Goal: Transaction & Acquisition: Register for event/course

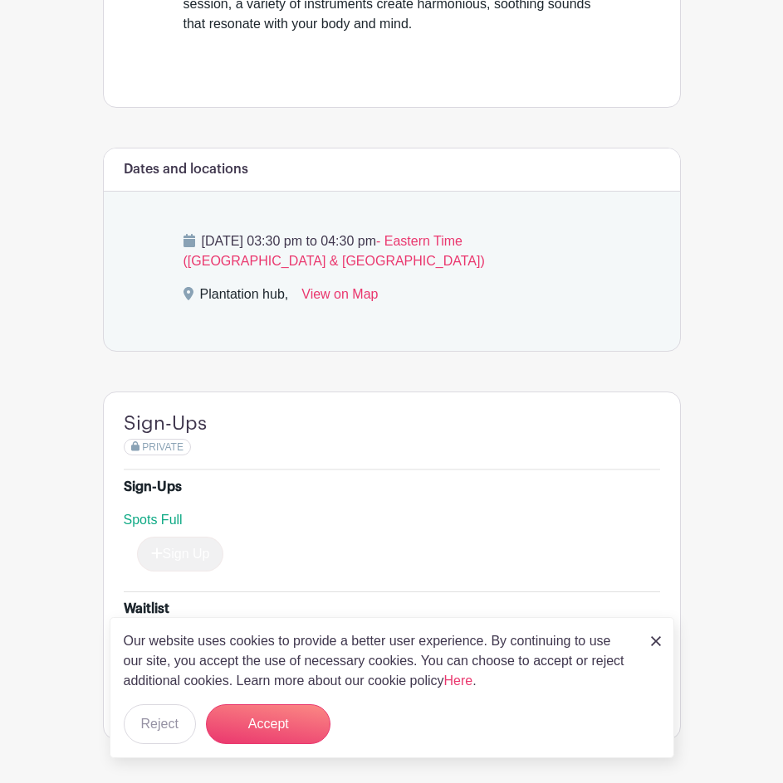
scroll to position [620, 0]
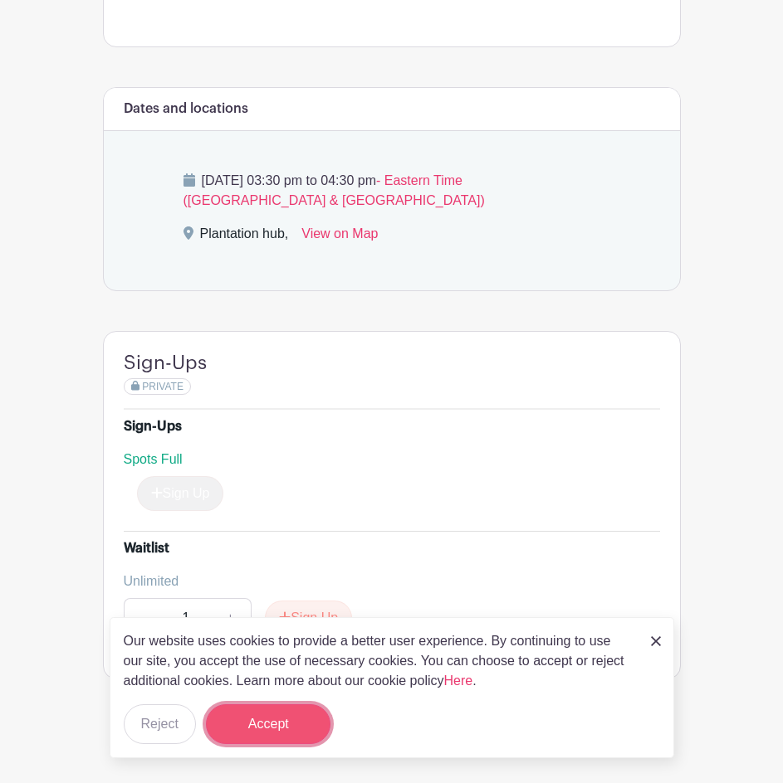
click at [275, 729] on button "Accept" at bounding box center [268, 725] width 124 height 40
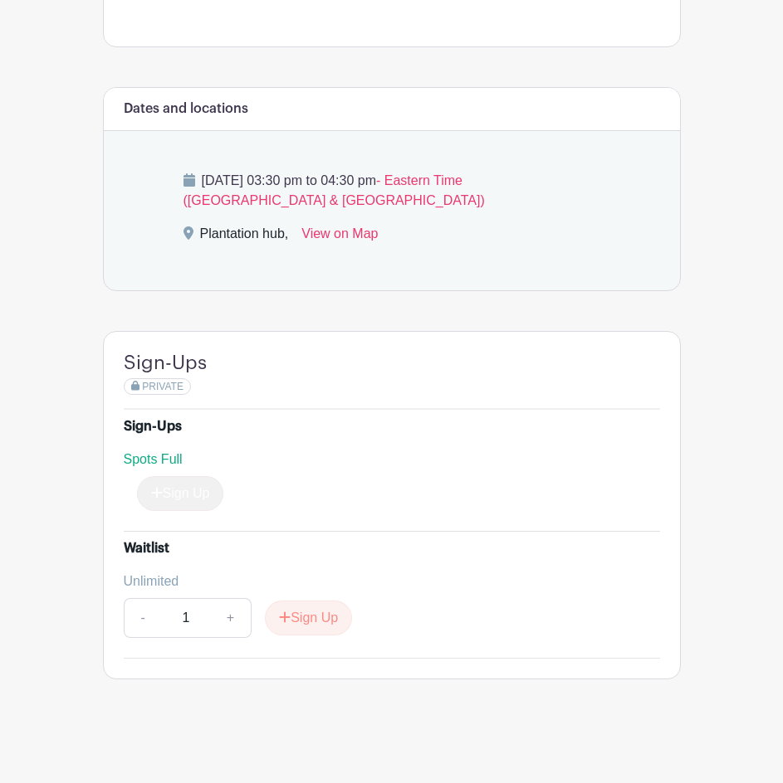
click at [161, 461] on span "Spots Full" at bounding box center [153, 459] width 59 height 14
click at [172, 495] on div "Sign Up" at bounding box center [174, 493] width 100 height 35
click at [318, 622] on button "Sign Up" at bounding box center [308, 618] width 87 height 35
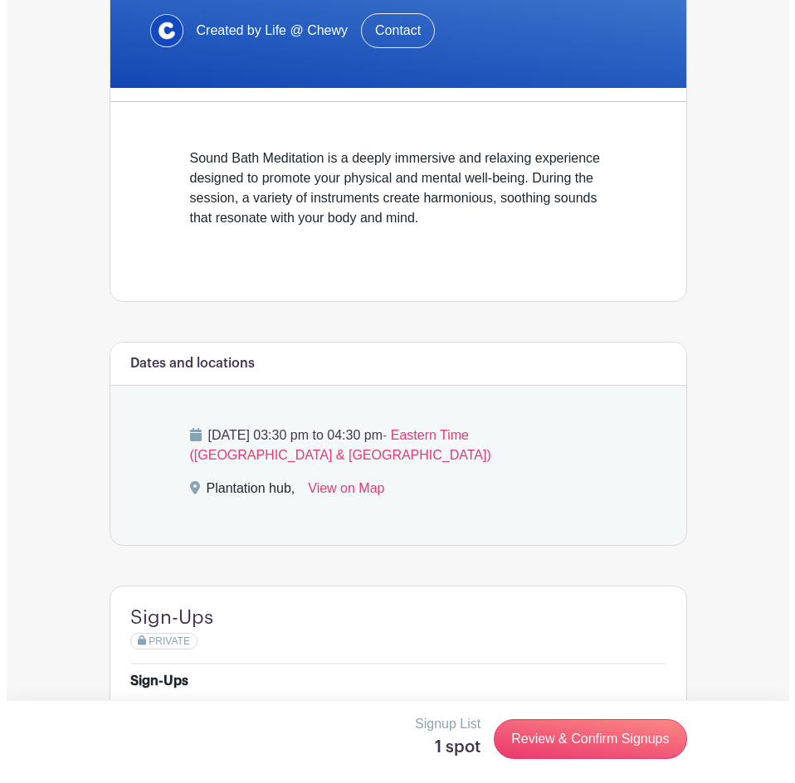
scroll to position [371, 0]
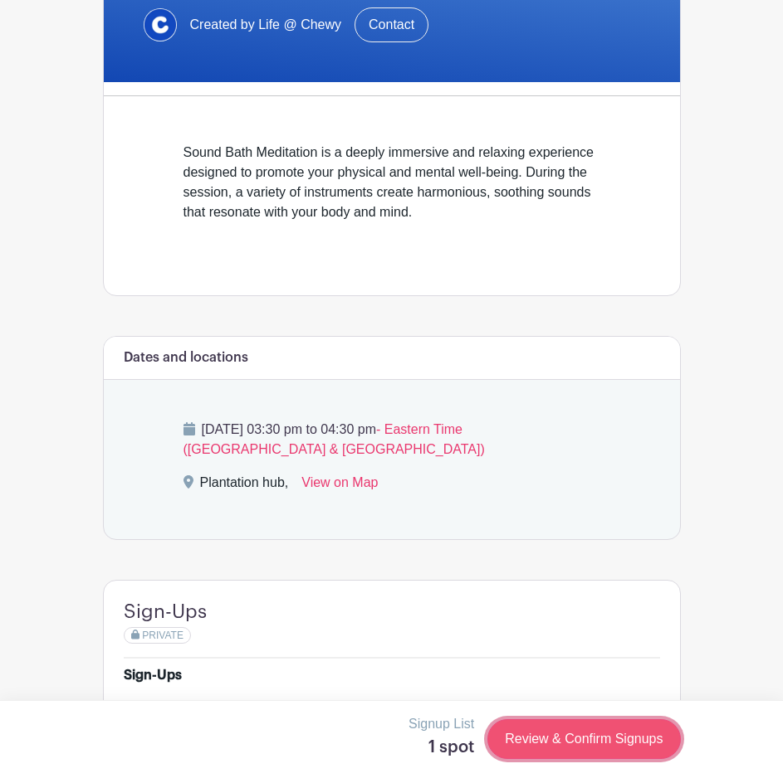
click at [568, 734] on link "Review & Confirm Signups" at bounding box center [583, 739] width 193 height 40
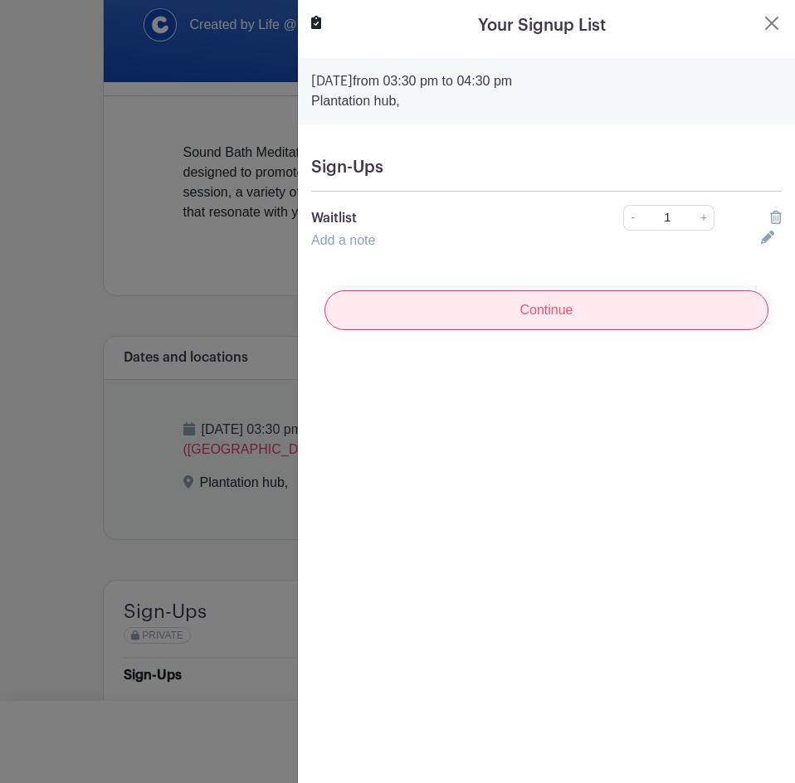
click at [520, 314] on input "Continue" at bounding box center [546, 310] width 444 height 40
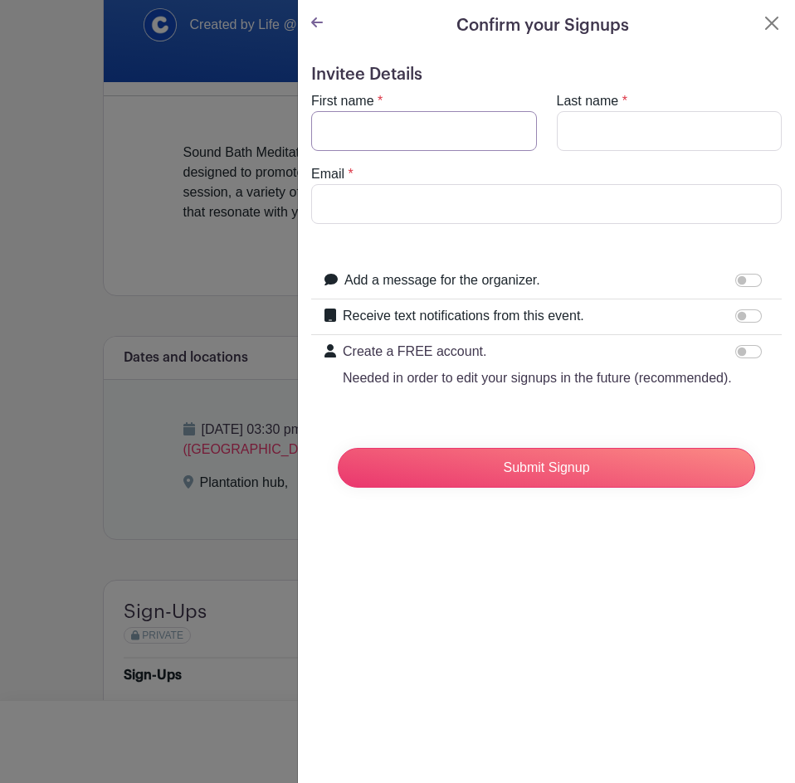
click at [372, 128] on input "First name" at bounding box center [424, 131] width 226 height 40
click at [410, 130] on input "First name" at bounding box center [424, 131] width 226 height 40
type input "g"
type input "[PERSON_NAME]"
type input "Zezzi"
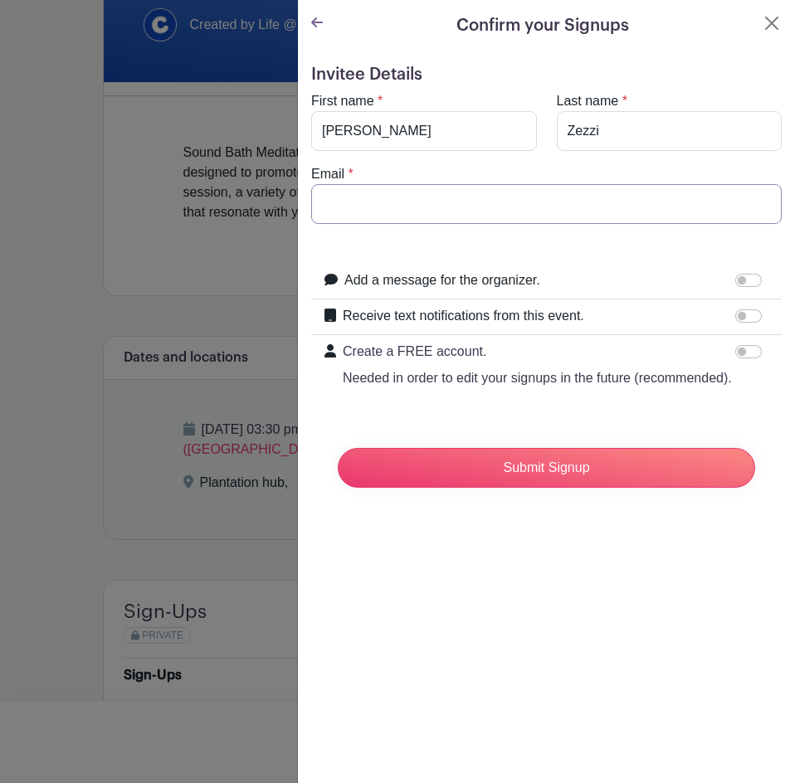
click at [455, 193] on input "Email" at bounding box center [546, 204] width 471 height 40
type input "Z"
click at [338, 448] on input "Submit Signup" at bounding box center [546, 468] width 417 height 40
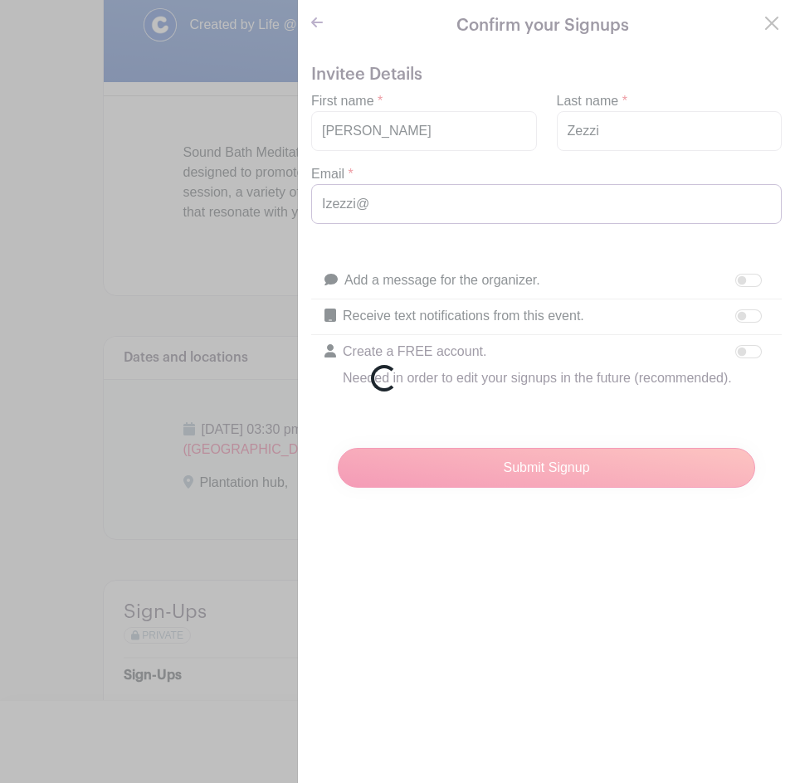
type input "Izezzi@"
click at [454, 193] on div "Loading..." at bounding box center [397, 391] width 795 height 783
click at [424, 207] on div "Loading..." at bounding box center [397, 391] width 795 height 783
click at [747, 26] on div "Loading..." at bounding box center [397, 391] width 795 height 783
click at [267, 100] on div "Loading..." at bounding box center [397, 391] width 795 height 783
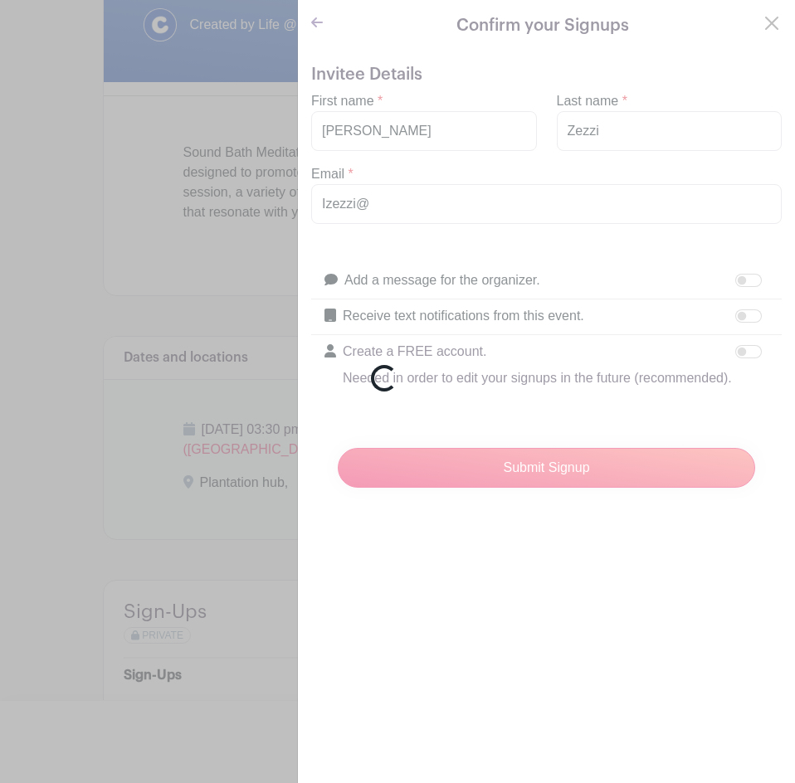
drag, startPoint x: 421, startPoint y: 454, endPoint x: 611, endPoint y: 188, distance: 327.2
click at [421, 453] on div "Loading..." at bounding box center [397, 391] width 795 height 783
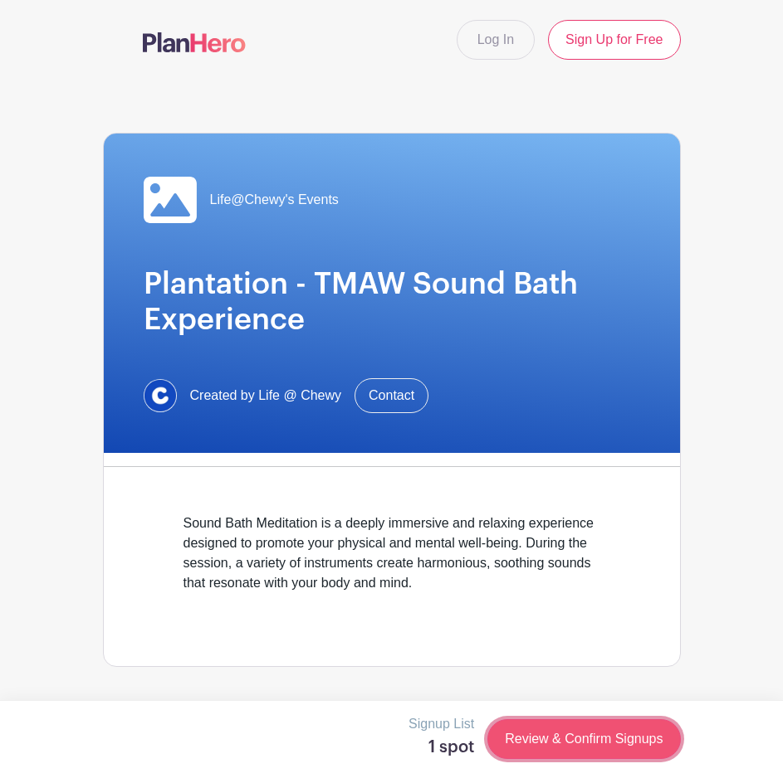
click at [570, 741] on link "Review & Confirm Signups" at bounding box center [583, 739] width 193 height 40
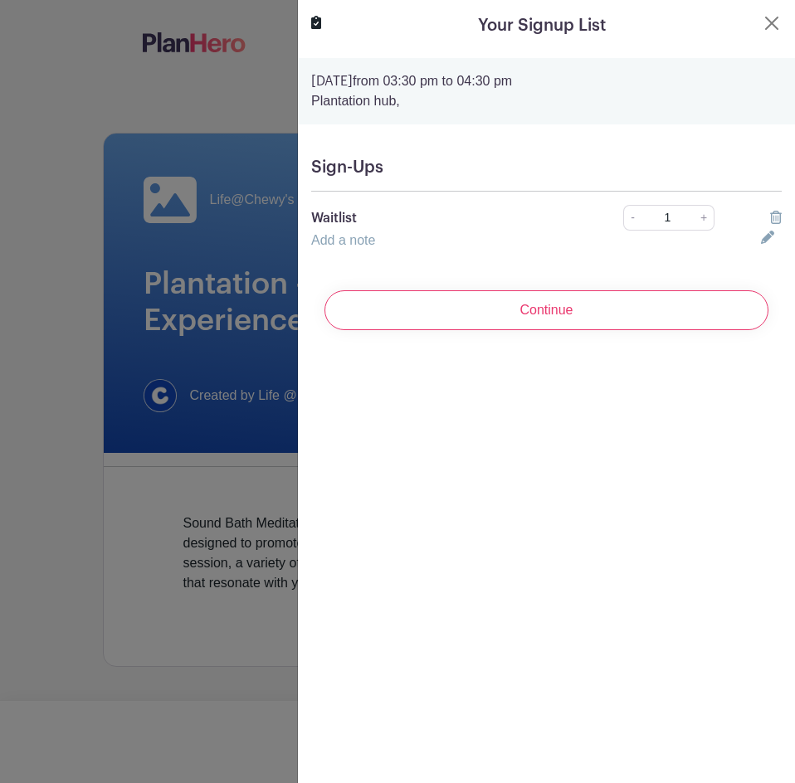
click at [183, 302] on div at bounding box center [397, 391] width 795 height 783
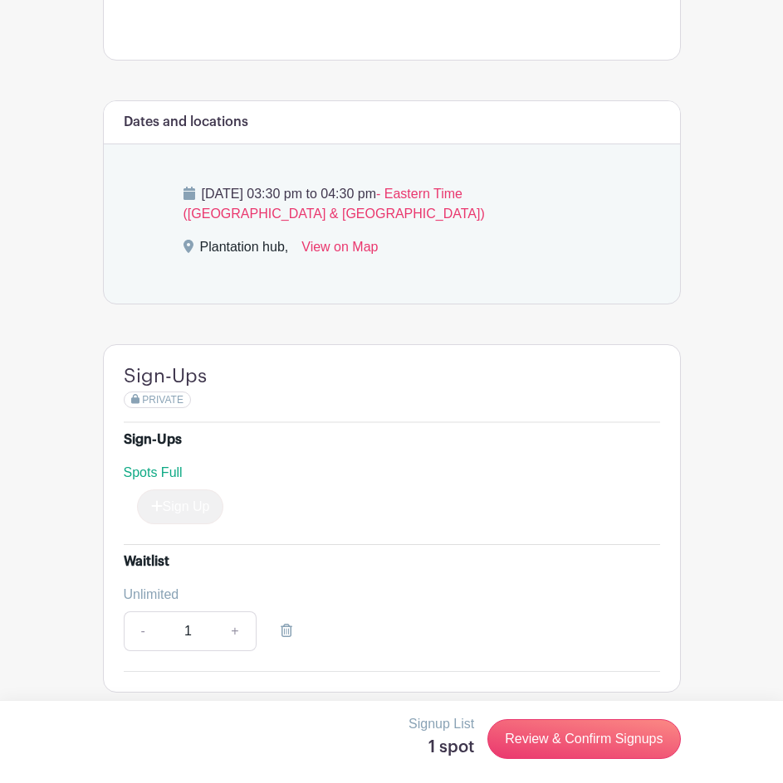
scroll to position [620, 0]
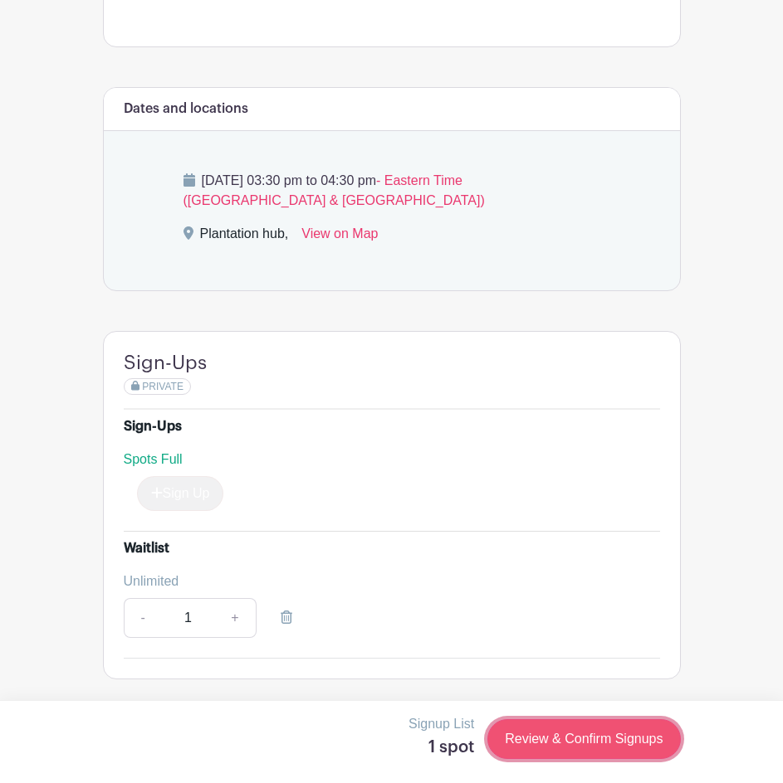
click at [597, 730] on link "Review & Confirm Signups" at bounding box center [583, 739] width 193 height 40
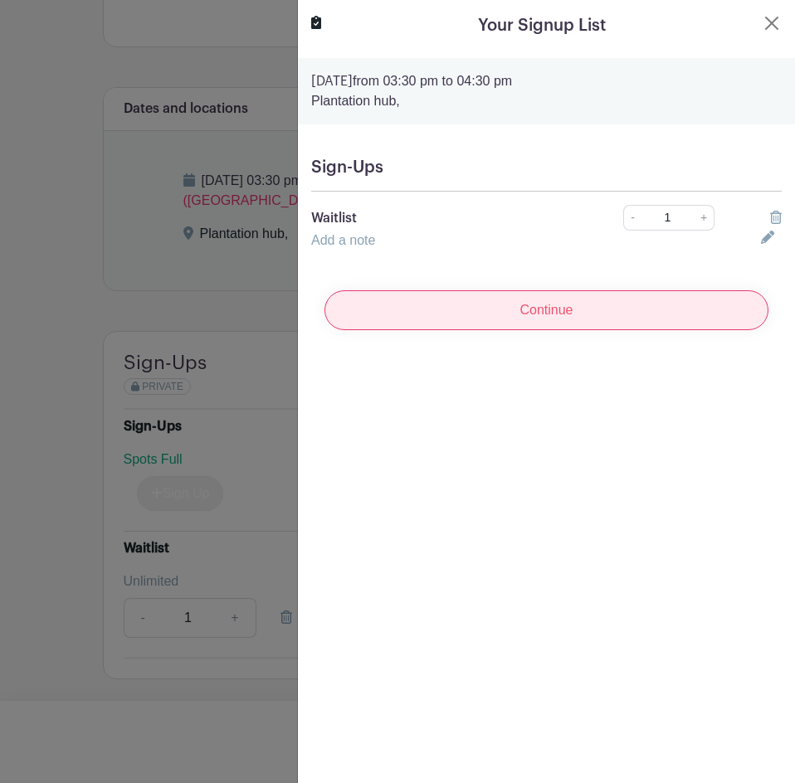
click at [562, 310] on input "Continue" at bounding box center [546, 310] width 444 height 40
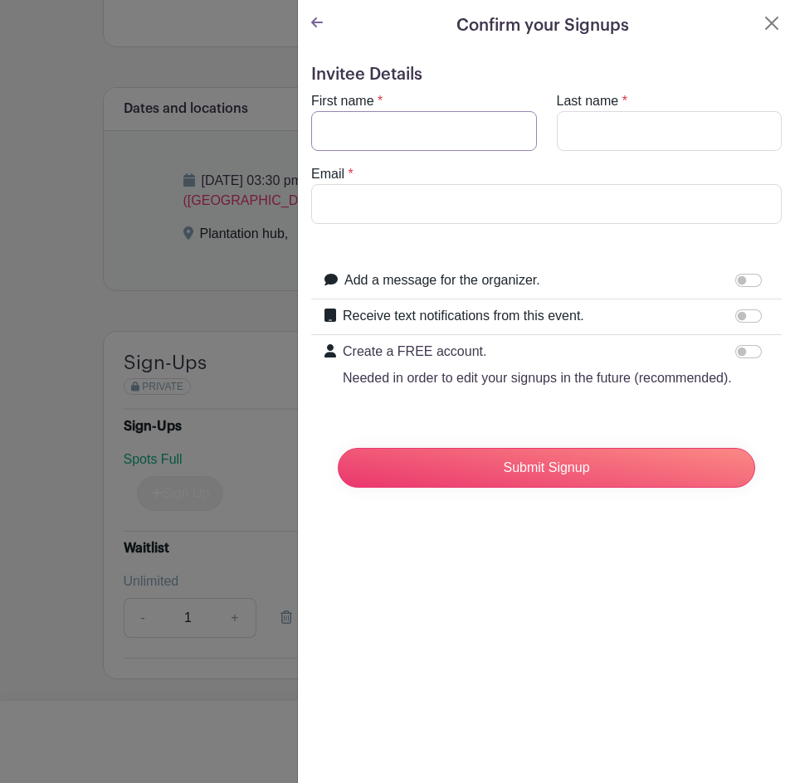
click at [407, 120] on input "First name" at bounding box center [424, 131] width 226 height 40
type input "[PERSON_NAME]"
type input "Zezzi"
type input "izezzi@chewy.com"
drag, startPoint x: 473, startPoint y: 625, endPoint x: 484, endPoint y: 582, distance: 44.5
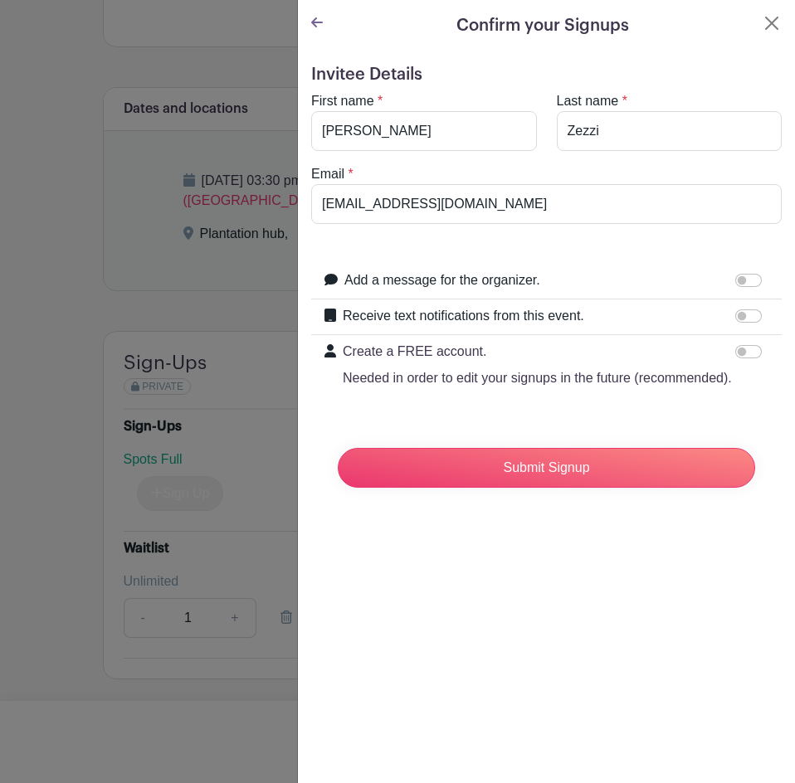
click at [473, 624] on div "Confirm your Signups Invitee Details First name * Igor Last name * Zezzi Email …" at bounding box center [546, 391] width 498 height 783
click at [531, 488] on input "Submit Signup" at bounding box center [546, 468] width 417 height 40
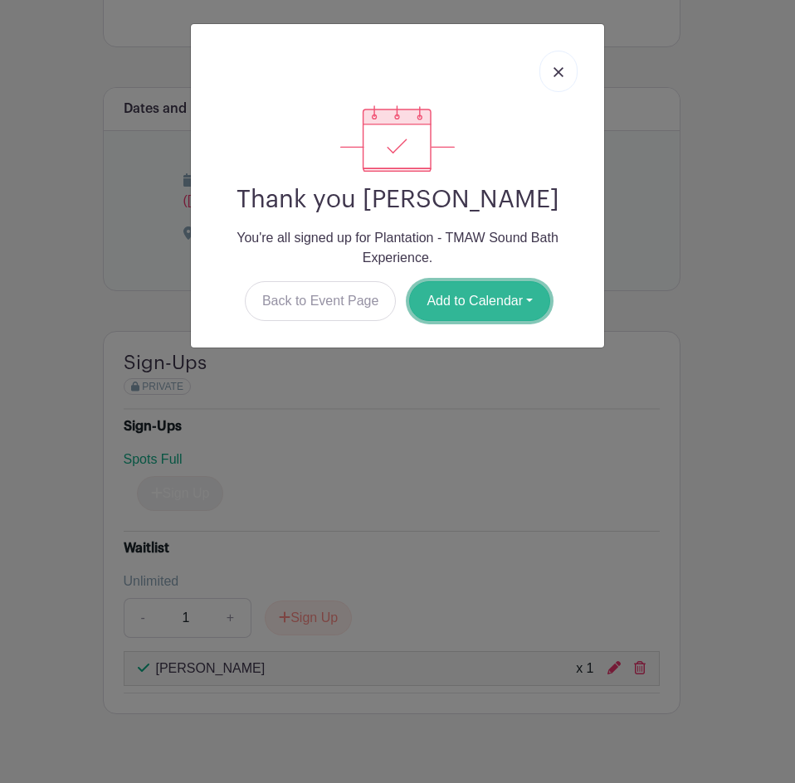
click at [479, 308] on button "Add to Calendar" at bounding box center [479, 301] width 141 height 40
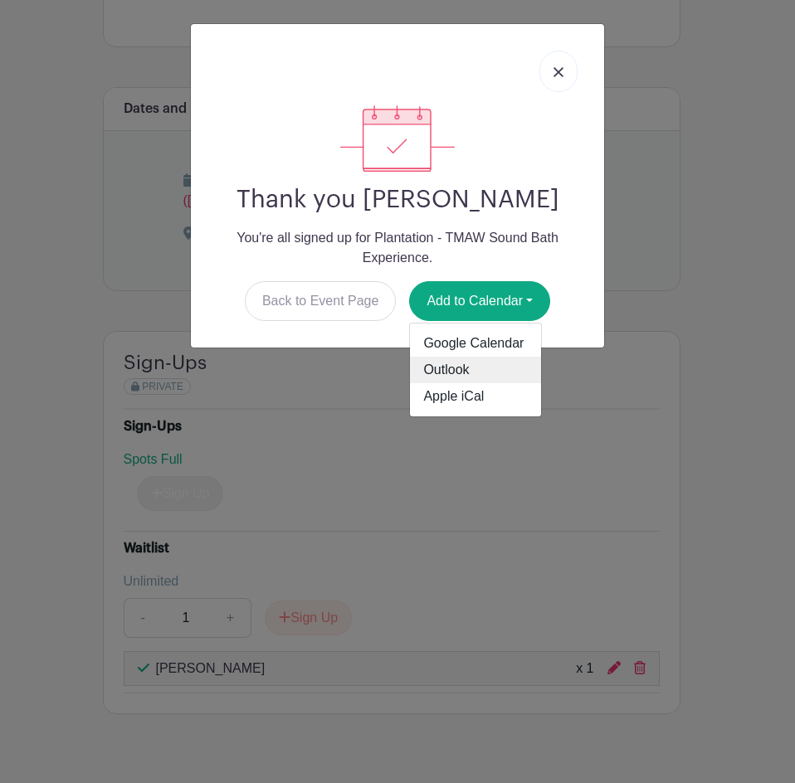
click at [471, 360] on link "Outlook" at bounding box center [475, 370] width 131 height 27
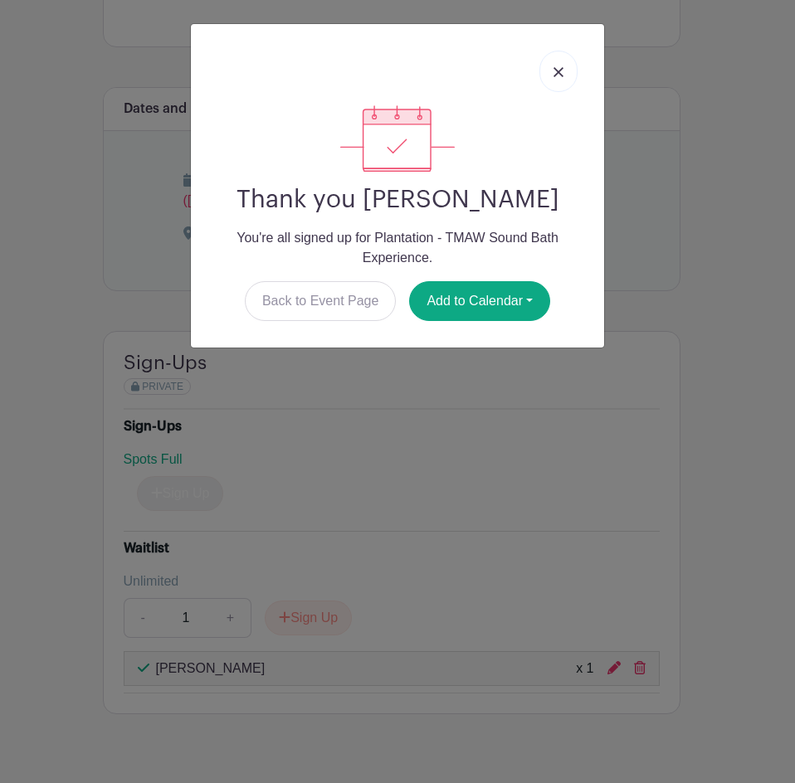
click at [575, 75] on link at bounding box center [558, 71] width 38 height 41
